Goal: Book appointment/travel/reservation

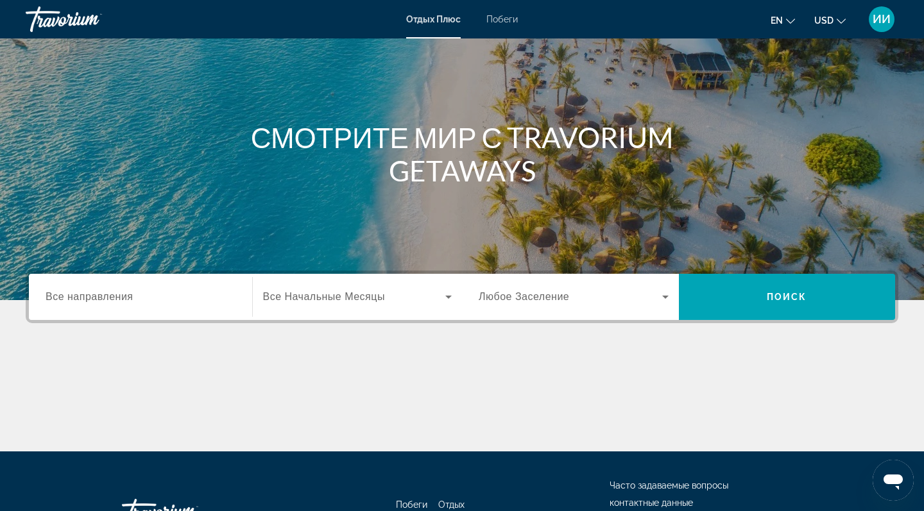
scroll to position [87, 0]
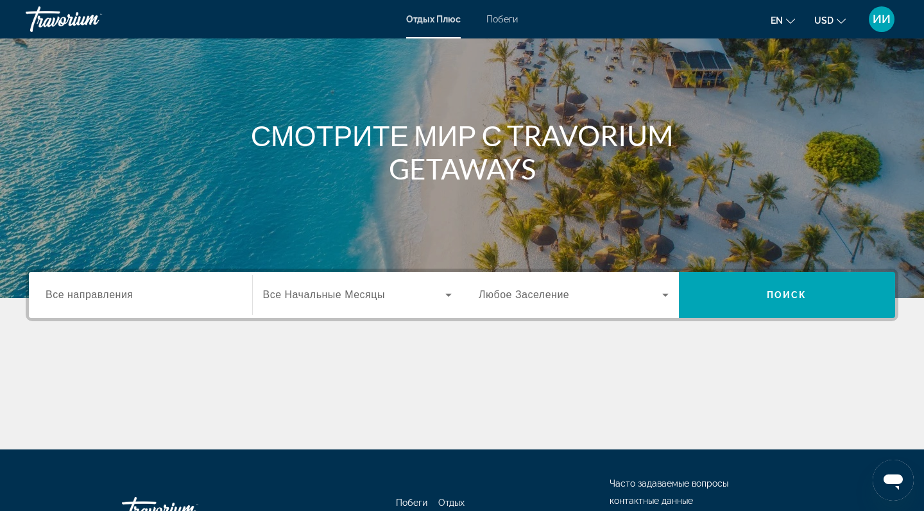
click at [199, 304] on div "Поиск виджета" at bounding box center [141, 295] width 190 height 37
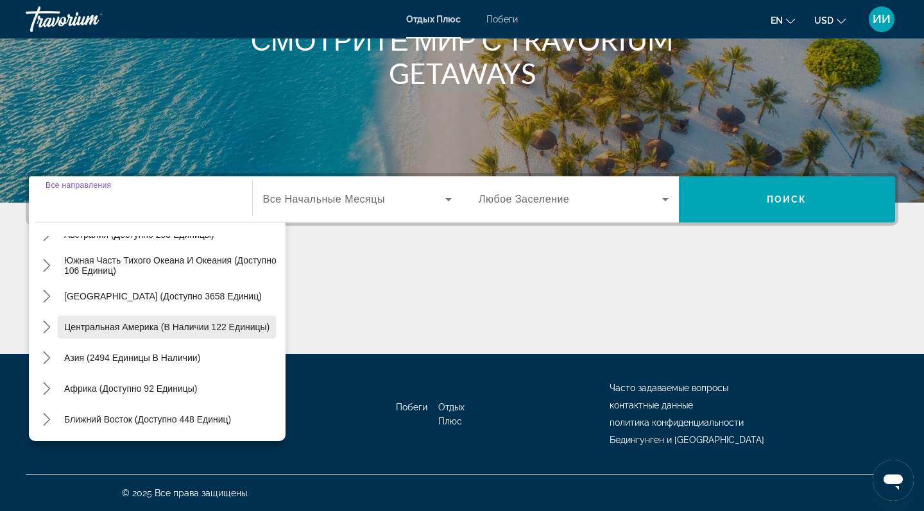
scroll to position [182, 0]
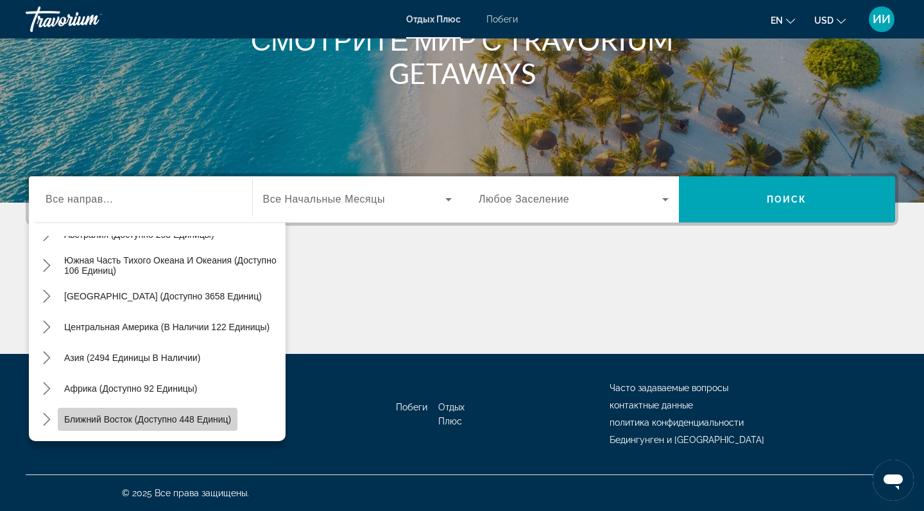
click at [167, 422] on span "Ближний Восток (доступно 448 единиц)" at bounding box center [147, 419] width 167 height 10
type input "**********"
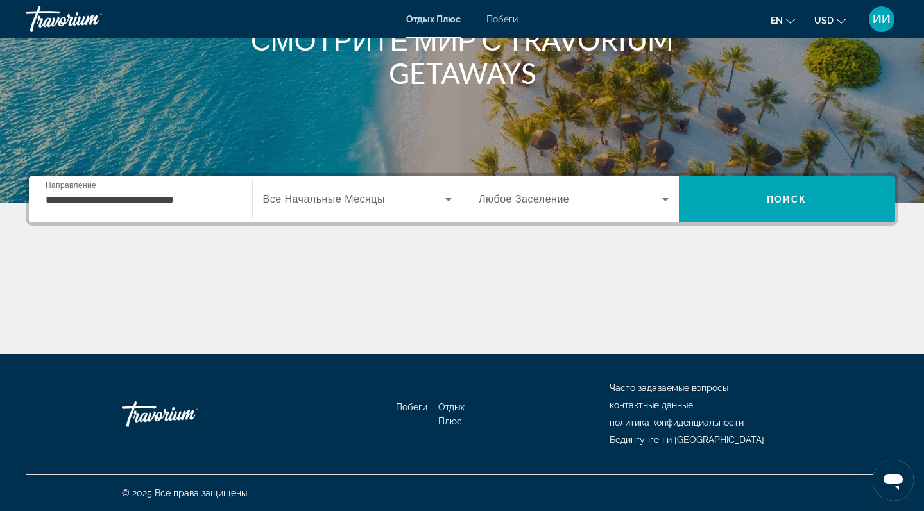
click at [346, 209] on div "Поиск виджета" at bounding box center [357, 200] width 189 height 36
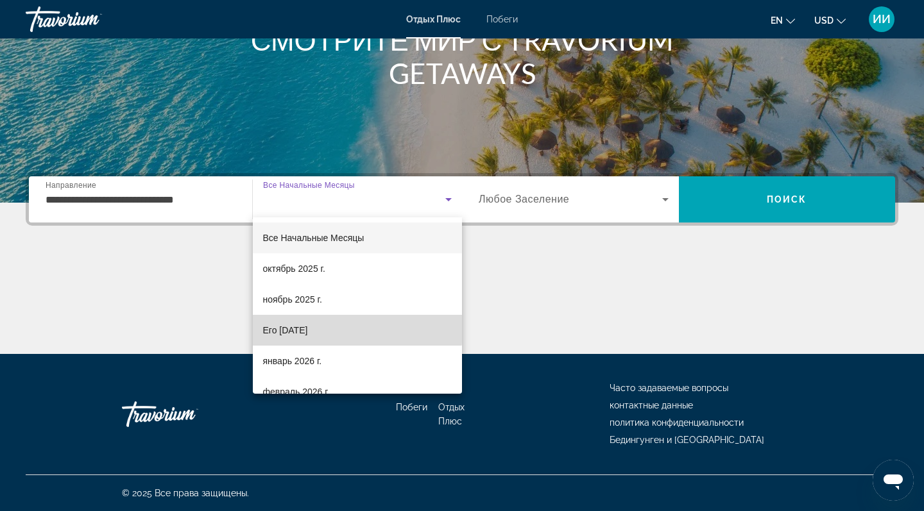
click at [308, 329] on span "Его [DATE]" at bounding box center [285, 330] width 45 height 15
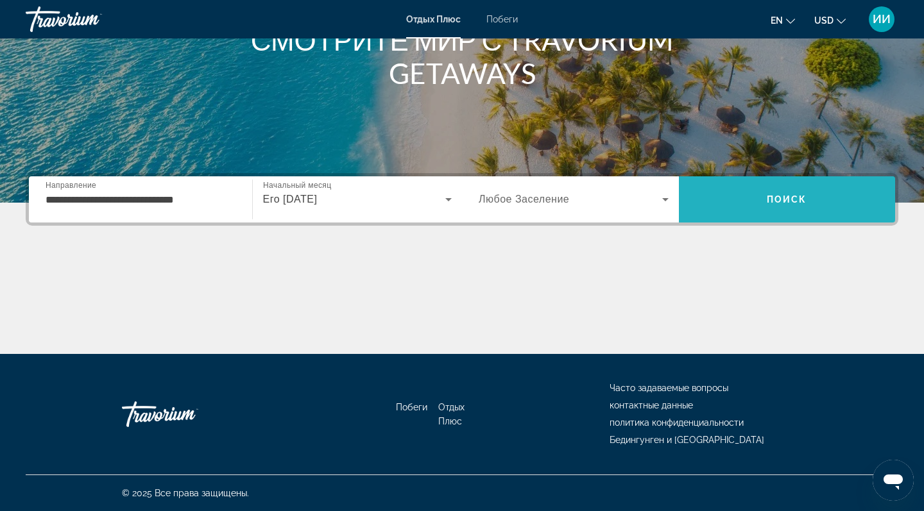
click at [797, 203] on span "ПОИСК" at bounding box center [787, 199] width 40 height 10
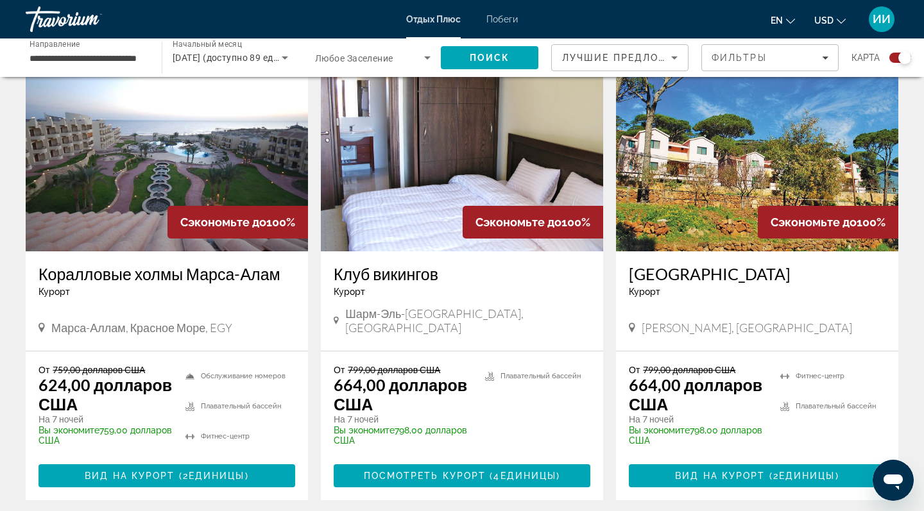
scroll to position [996, 0]
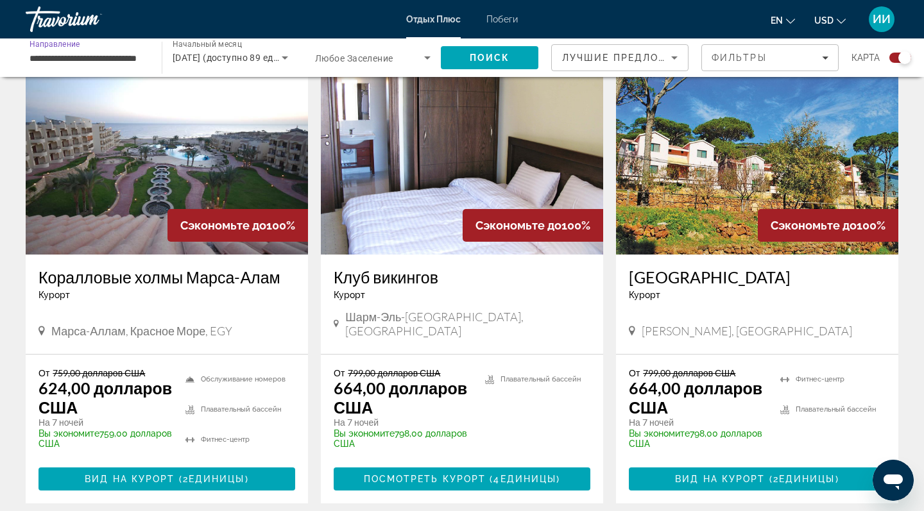
click at [130, 56] on input "**********" at bounding box center [87, 58] width 115 height 15
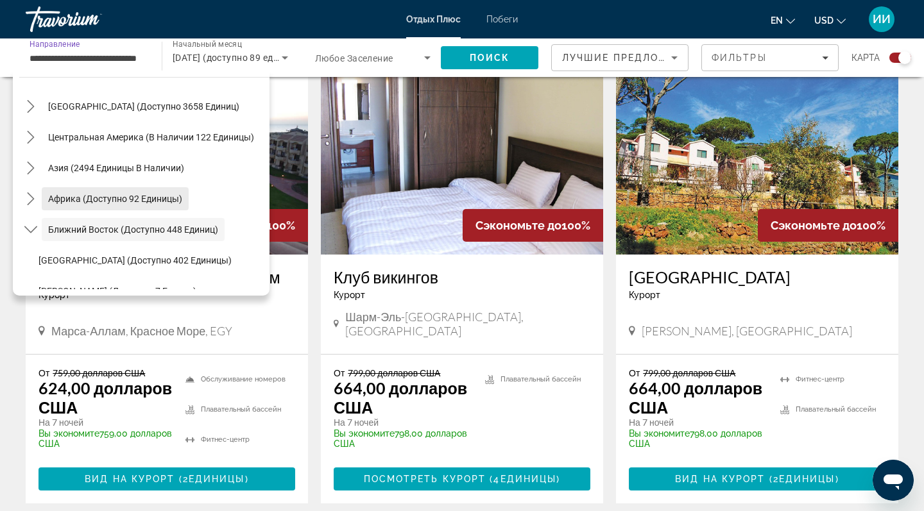
scroll to position [251, 0]
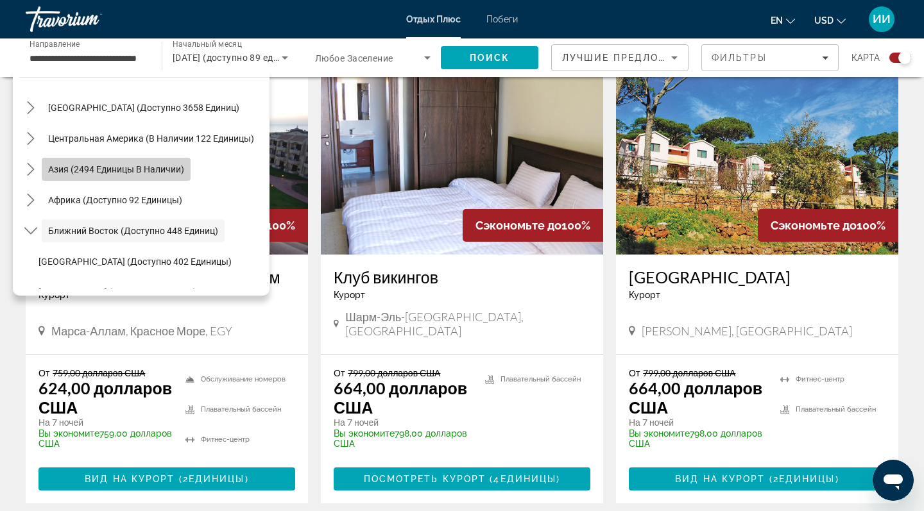
click at [129, 169] on span "Азия (2494 единицы в наличии)" at bounding box center [116, 169] width 136 height 10
type input "**********"
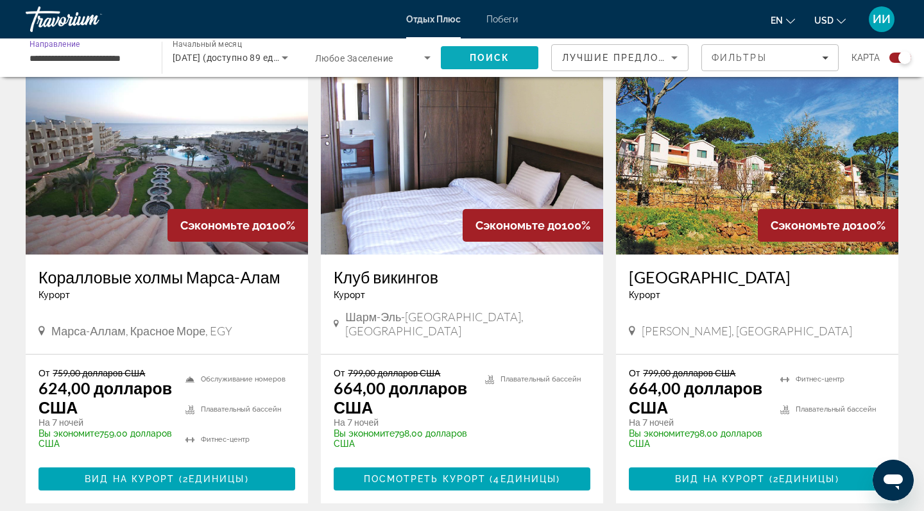
click at [513, 59] on span "ПОИСК" at bounding box center [490, 57] width 98 height 31
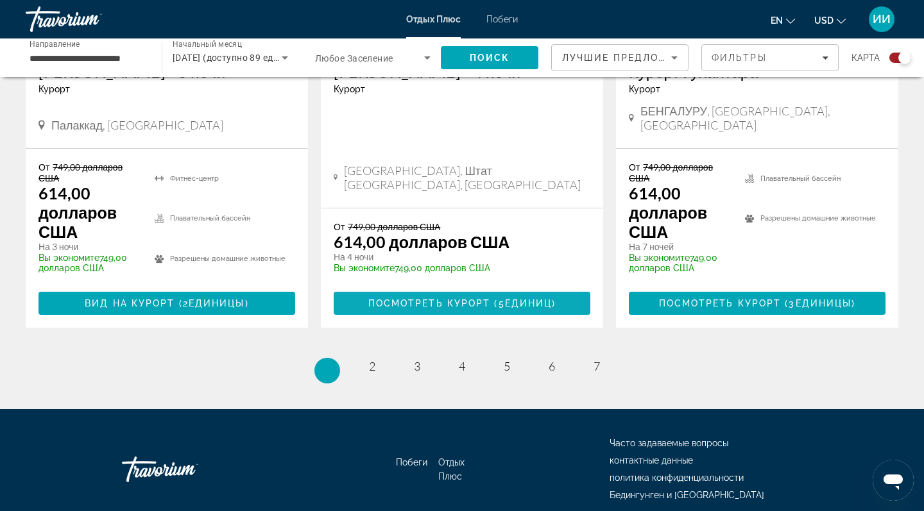
scroll to position [2204, 0]
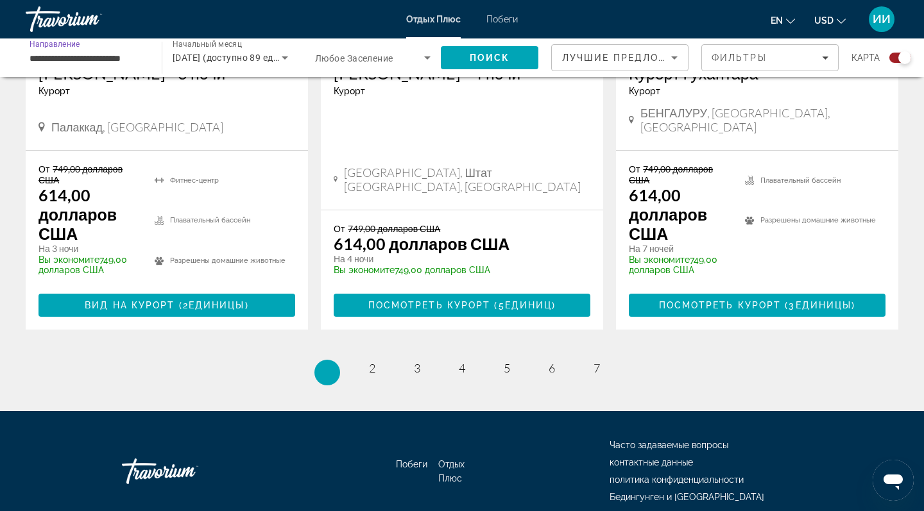
click at [138, 56] on input "**********" at bounding box center [87, 58] width 115 height 15
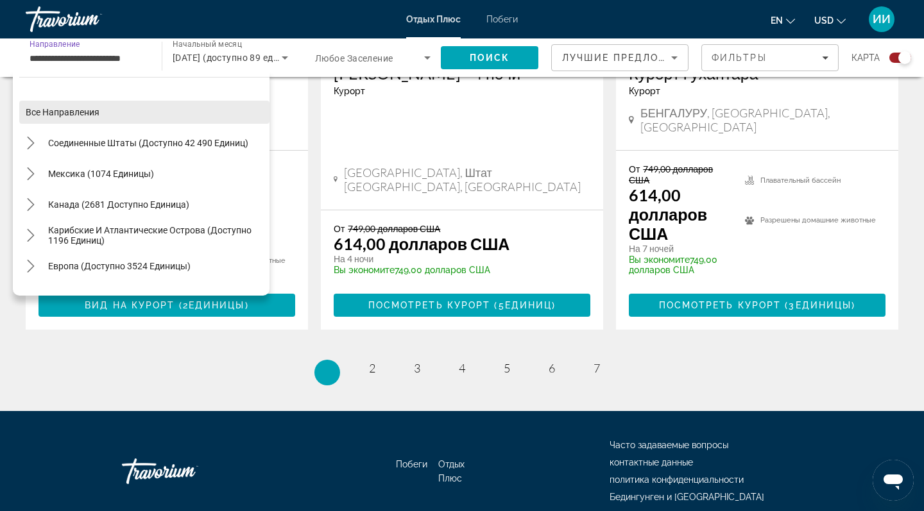
scroll to position [0, 0]
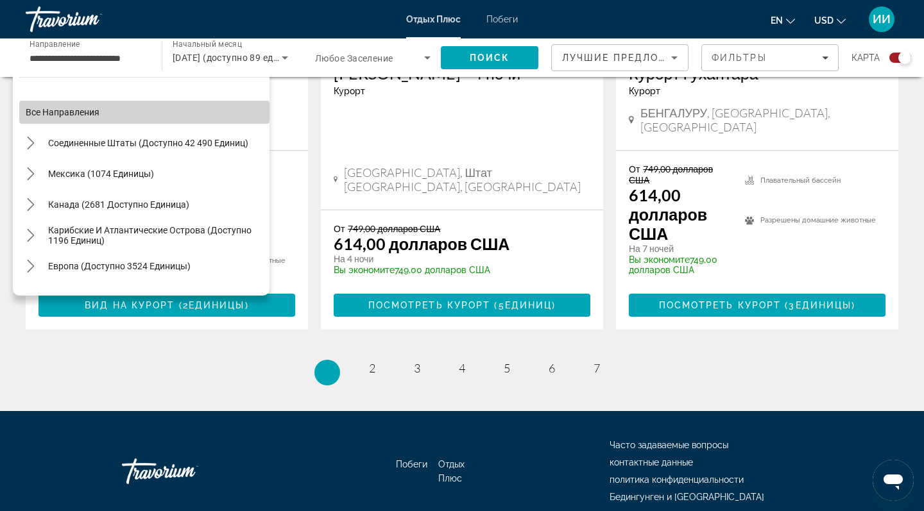
click at [80, 117] on span "Все направления" at bounding box center [63, 112] width 74 height 10
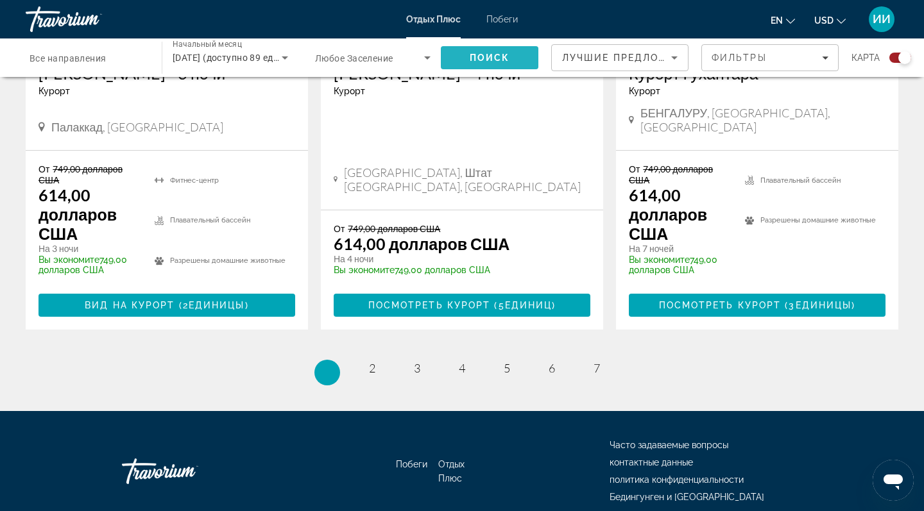
click at [495, 58] on span "ПОИСК" at bounding box center [490, 58] width 40 height 10
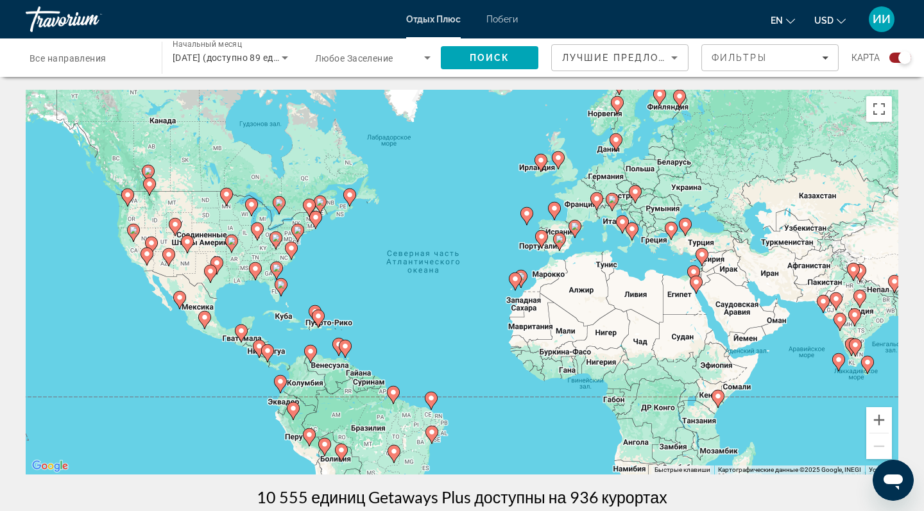
click at [69, 17] on div "Травориум" at bounding box center [90, 19] width 128 height 33
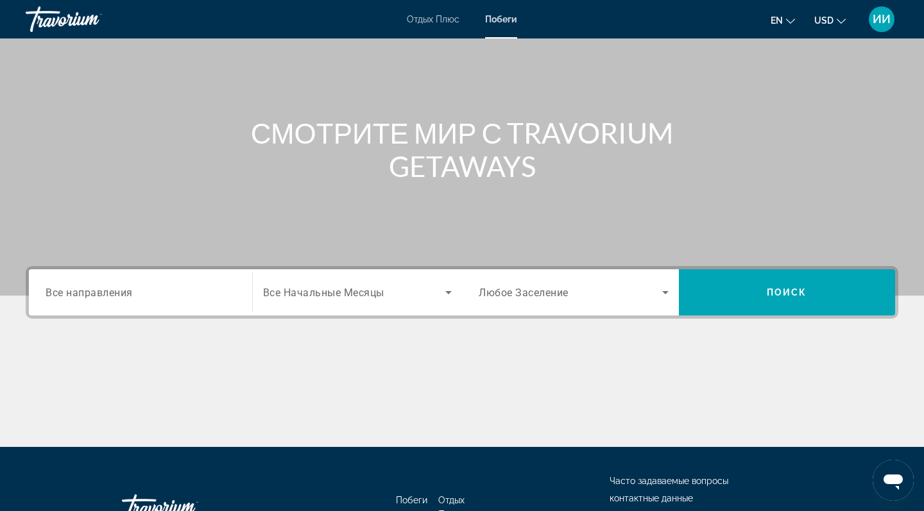
scroll to position [81, 0]
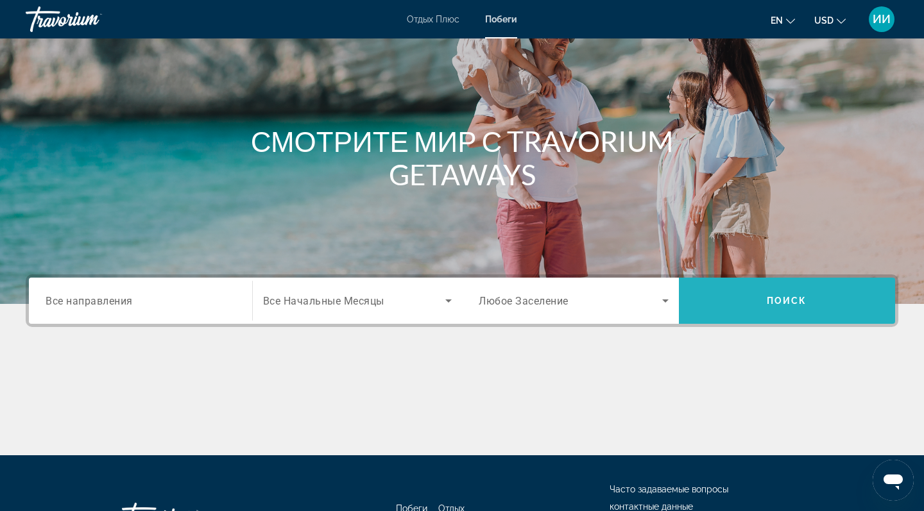
click at [763, 309] on span "ПОИСК" at bounding box center [787, 300] width 217 height 31
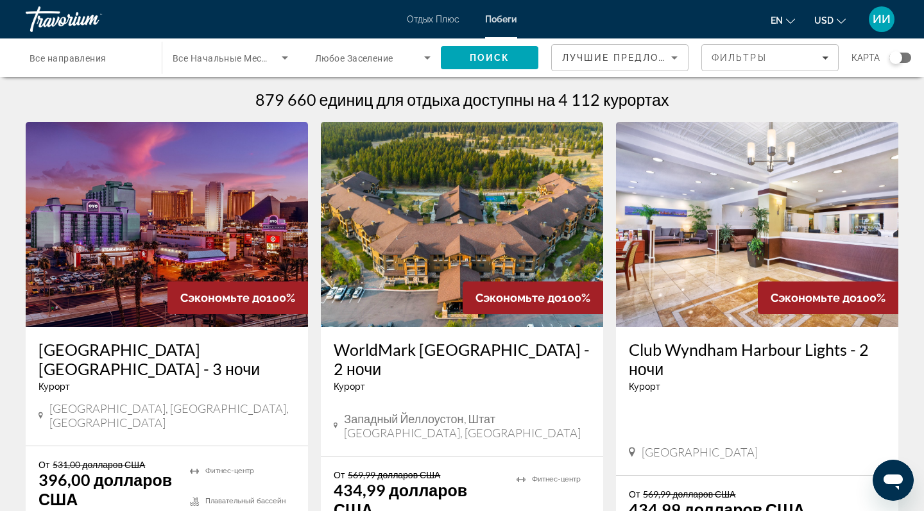
click at [106, 60] on span "Все направления" at bounding box center [68, 58] width 77 height 10
click at [106, 60] on input "Destination Все направления" at bounding box center [87, 58] width 115 height 15
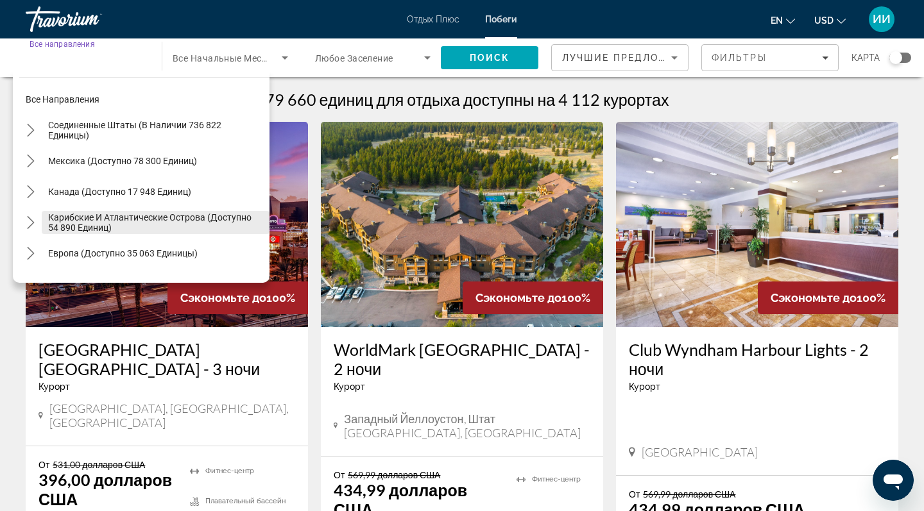
click at [130, 225] on span "Карибские и атлантические острова (доступно 54 890 единиц)" at bounding box center [155, 222] width 215 height 21
type input "**********"
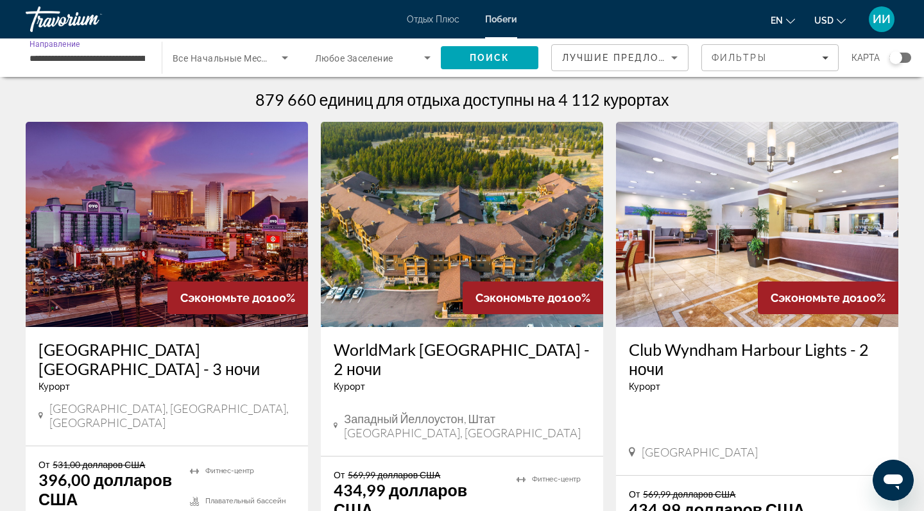
click at [289, 56] on icon "Поиск виджета" at bounding box center [284, 57] width 15 height 15
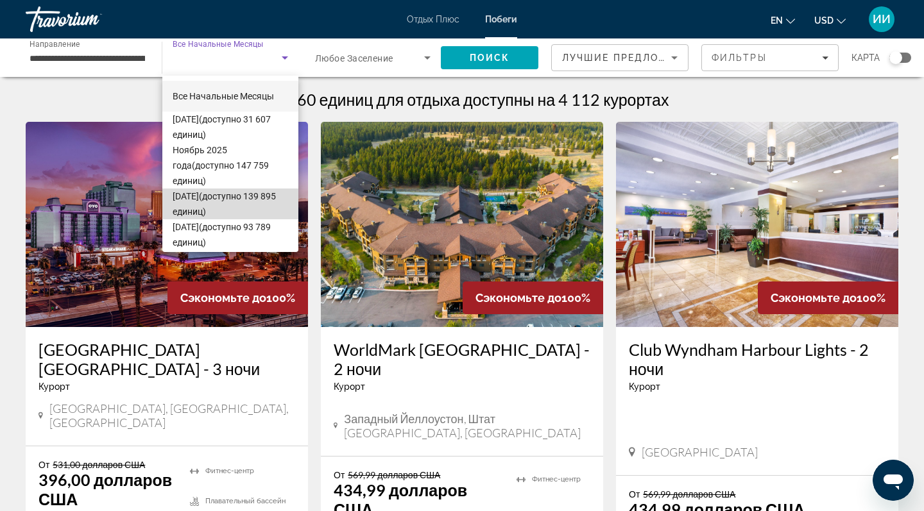
click at [250, 189] on span "[DATE] (доступно 139 895 единиц)" at bounding box center [230, 204] width 115 height 31
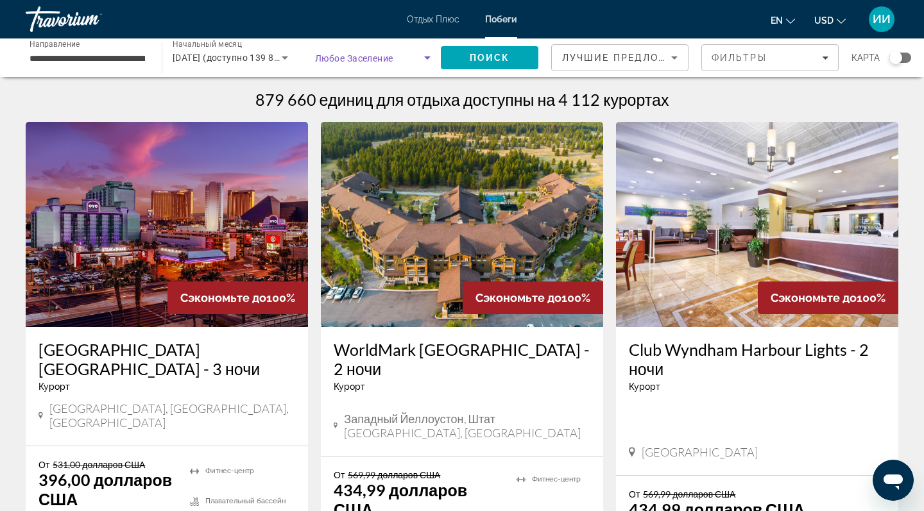
click at [416, 58] on span "Поиск виджета" at bounding box center [369, 57] width 109 height 15
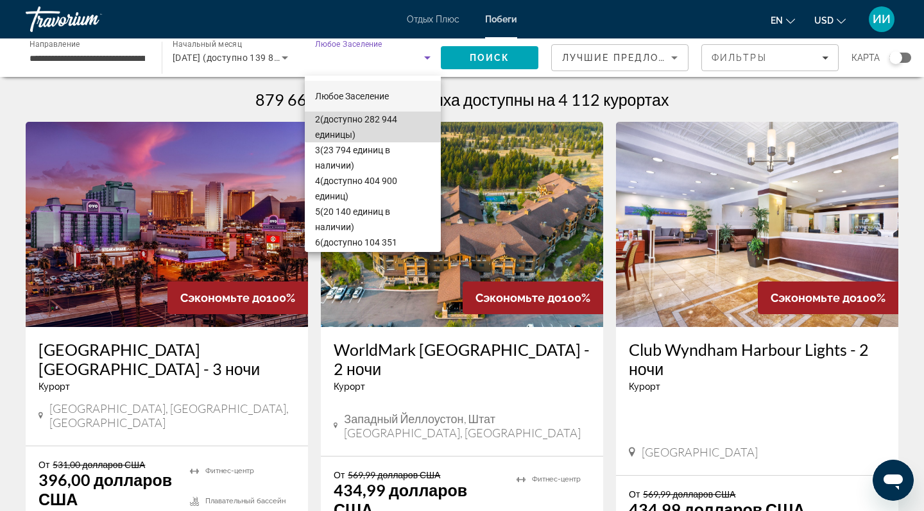
click at [397, 125] on span "2 (доступно 282 944 единицы)" at bounding box center [372, 127] width 115 height 31
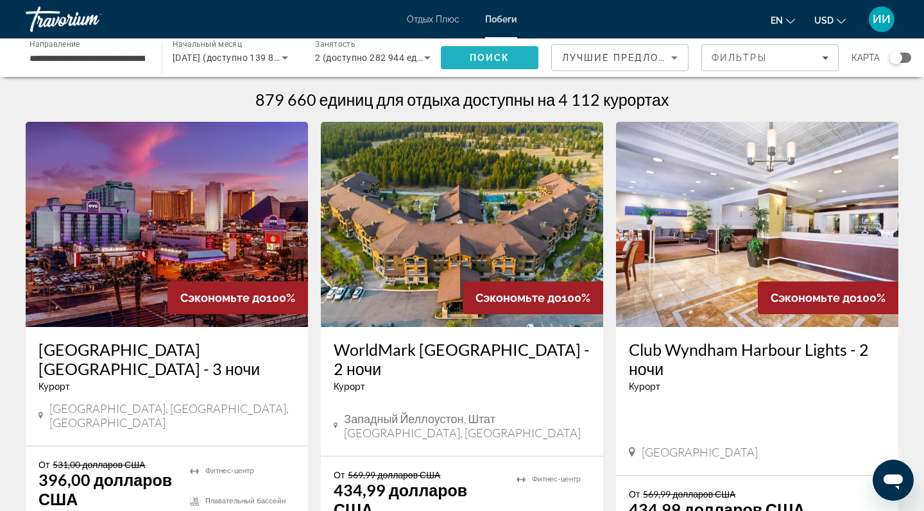
click at [477, 64] on span "ПОИСК" at bounding box center [490, 57] width 98 height 31
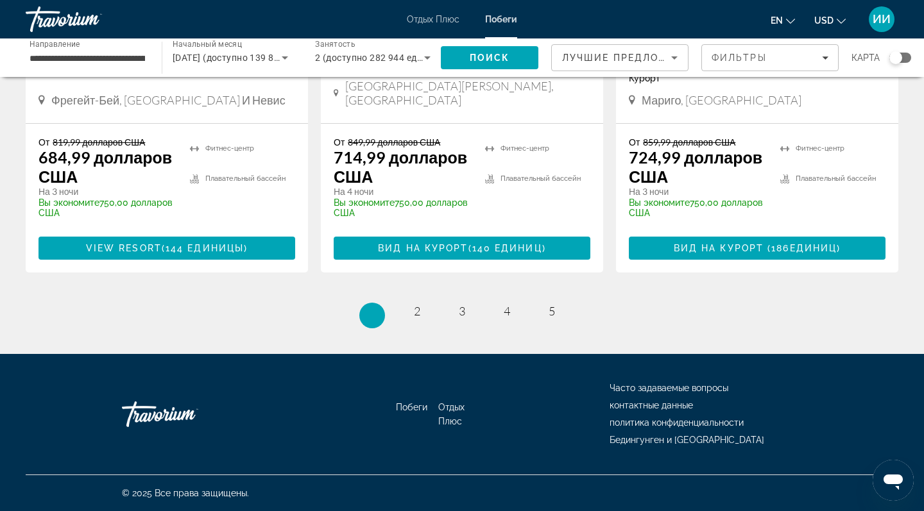
scroll to position [1794, 0]
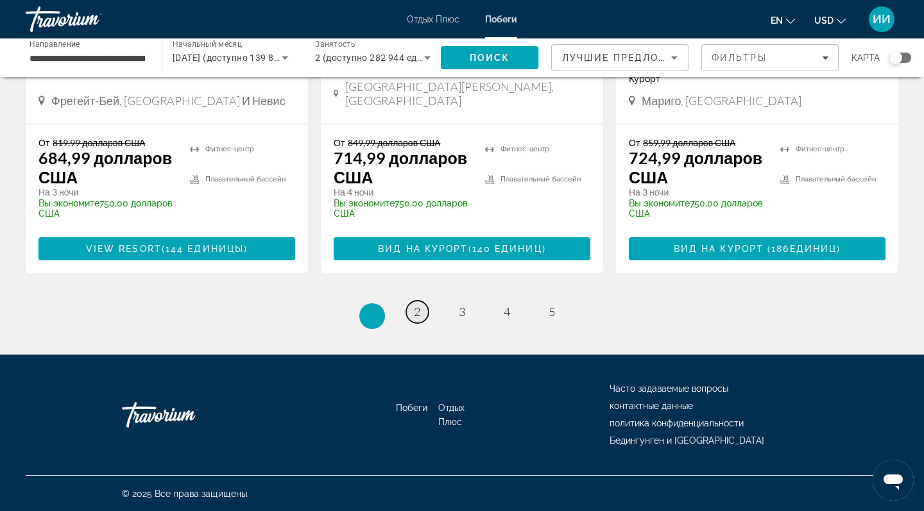
click at [418, 314] on span "2" at bounding box center [417, 312] width 6 height 14
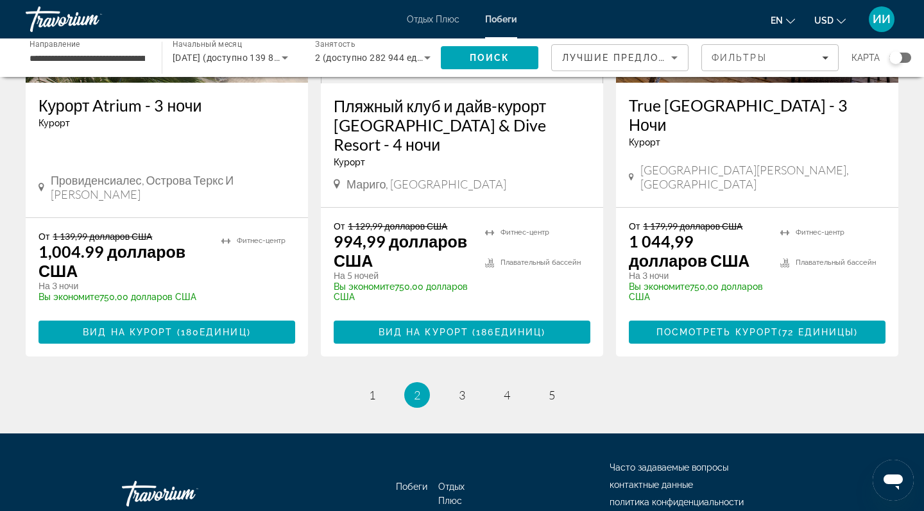
scroll to position [1760, 0]
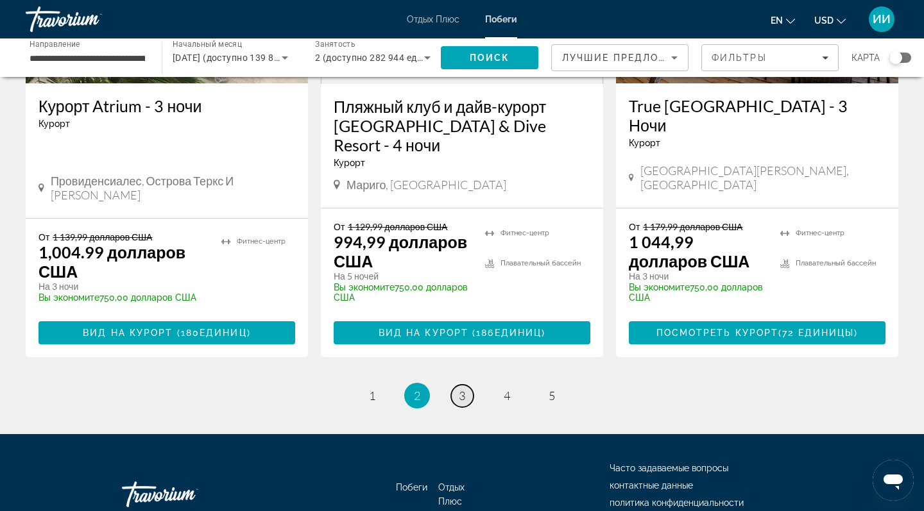
click at [464, 389] on span "3" at bounding box center [462, 396] width 6 height 14
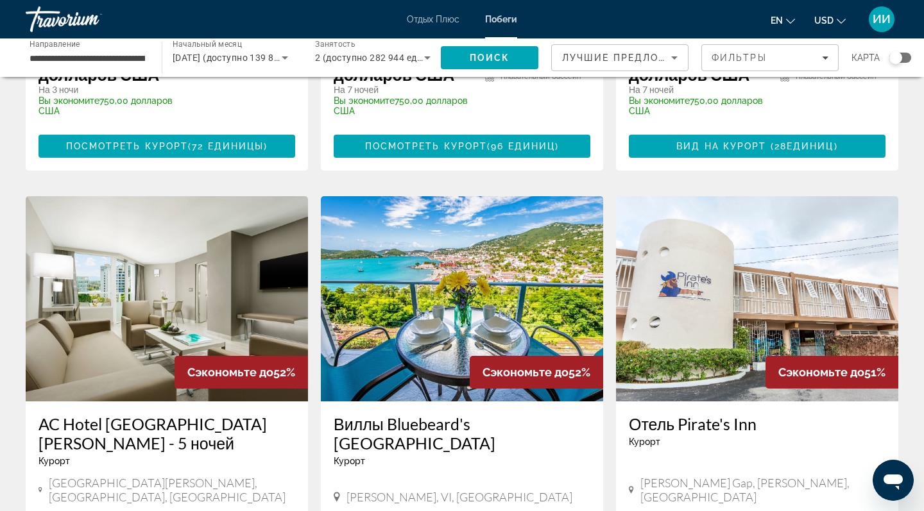
scroll to position [910, 0]
click at [412, 19] on span "Отдых Плюс" at bounding box center [433, 19] width 53 height 10
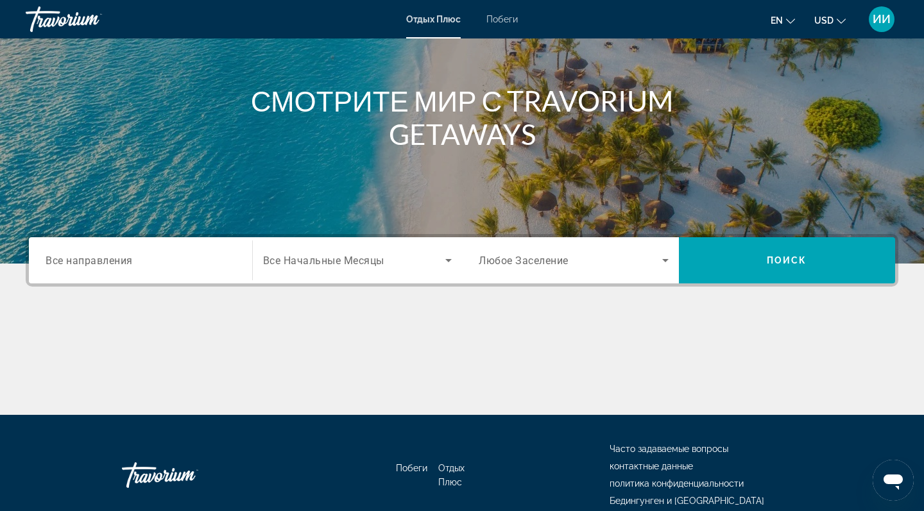
scroll to position [114, 0]
